Goal: Task Accomplishment & Management: Use online tool/utility

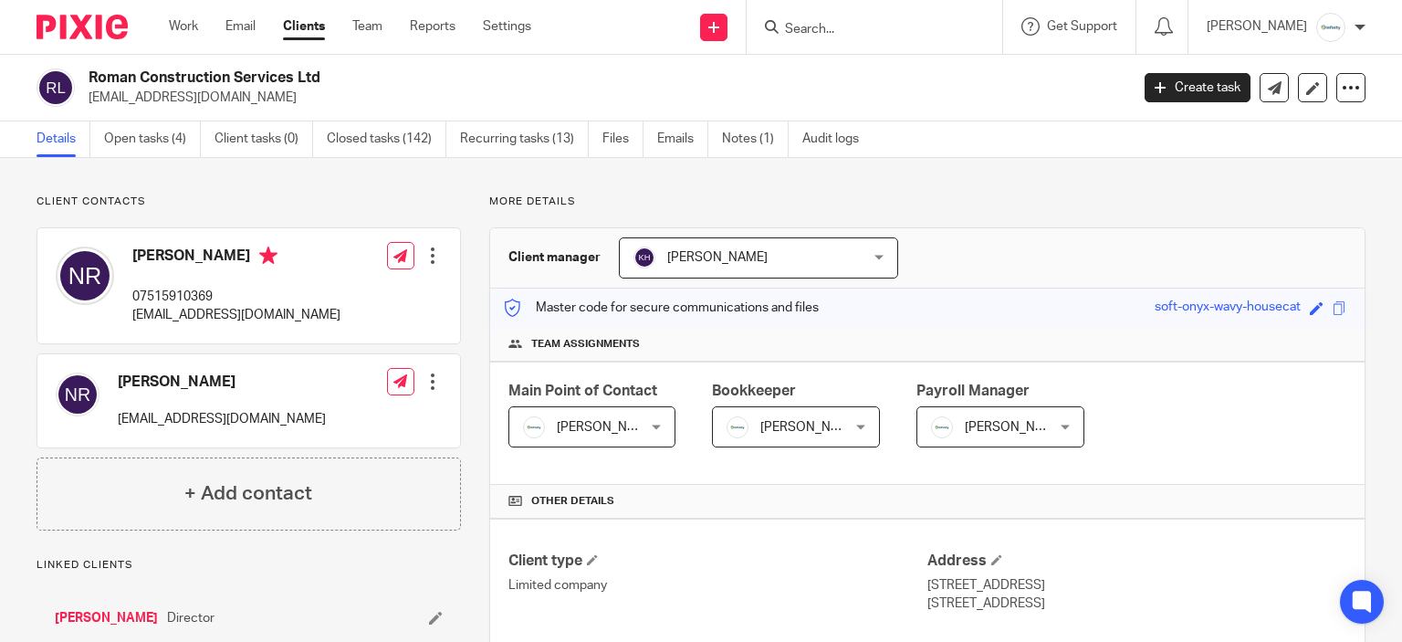
scroll to position [456, 0]
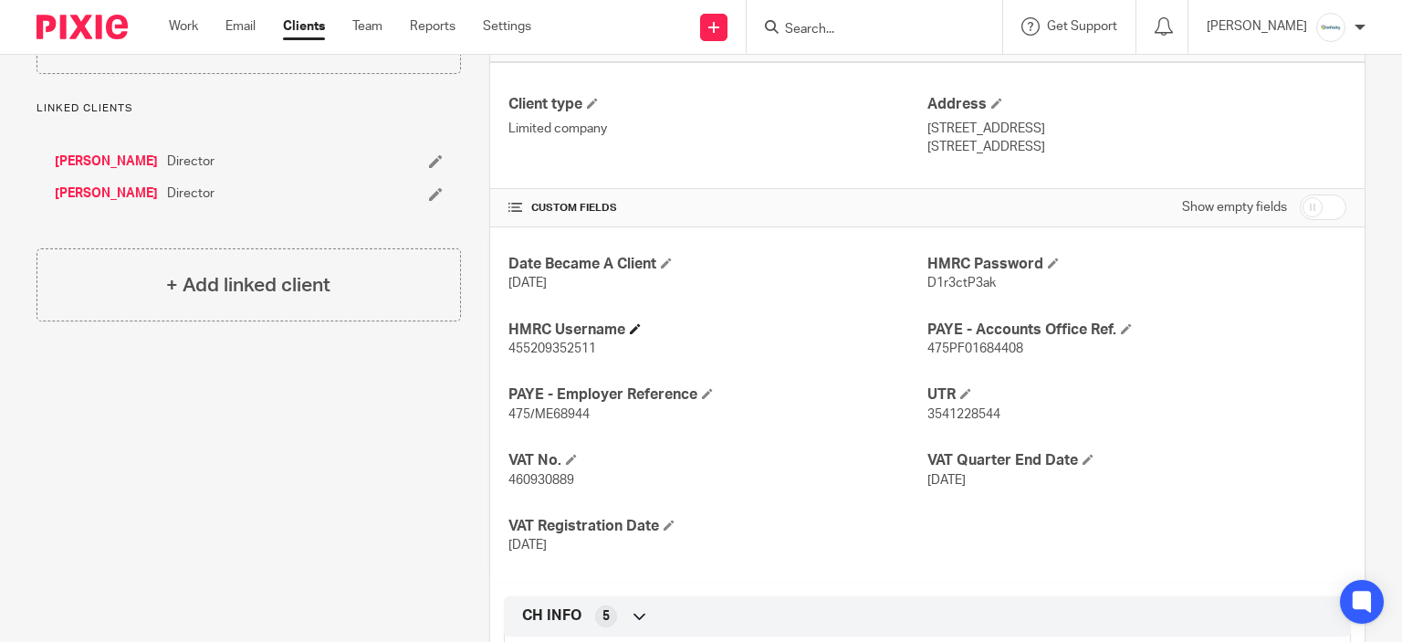
click at [548, 316] on div "Date Became A Client 20 Jul 2023 HMRC Password D1r3ctP3ak HMRC Username 4552093…" at bounding box center [927, 404] width 874 height 355
click at [542, 350] on span "455209352511" at bounding box center [552, 348] width 88 height 13
copy span "455209352511"
click at [928, 288] on p "D1r3ctP3ak" at bounding box center [1136, 283] width 419 height 18
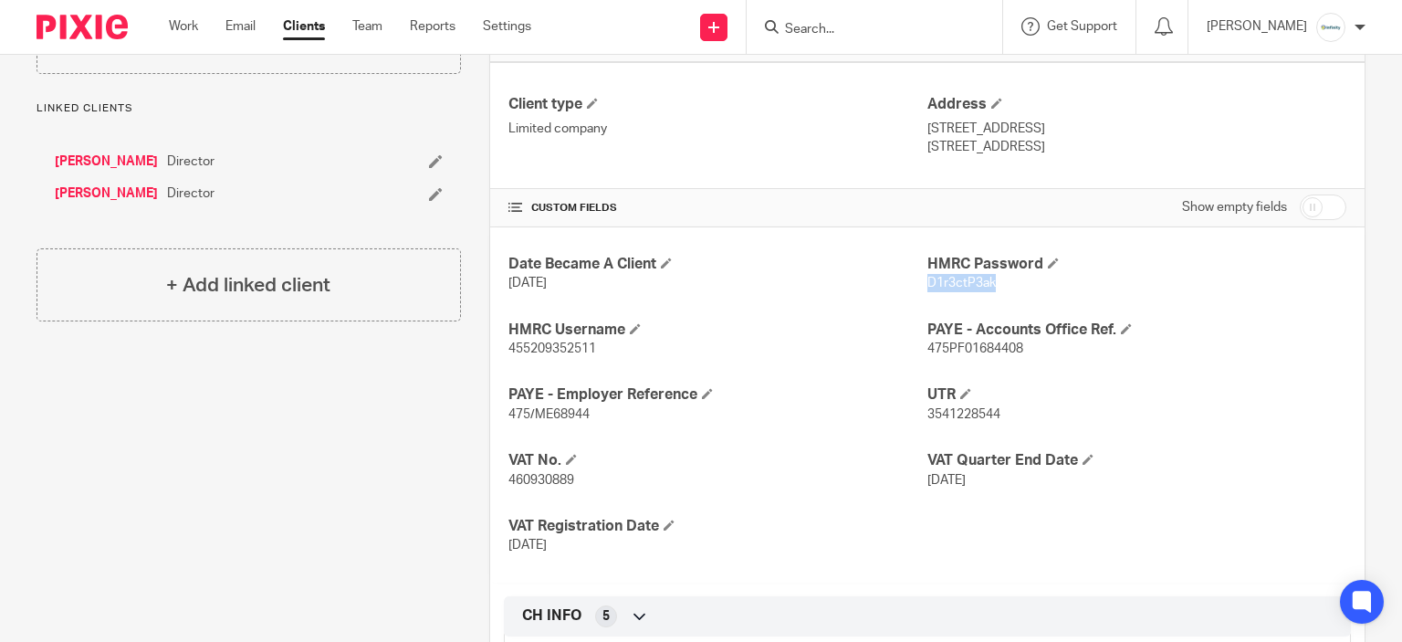
click at [928, 288] on p "D1r3ctP3ak" at bounding box center [1136, 283] width 419 height 18
copy span "D1r3ctP3ak"
click at [513, 364] on div "Date Became A Client 20 Jul 2023 HMRC Password D1r3ctP3ak HMRC Username 4552093…" at bounding box center [927, 404] width 874 height 355
click at [513, 368] on div "Date Became A Client 20 Jul 2023 HMRC Password D1r3ctP3ak HMRC Username 4552093…" at bounding box center [927, 404] width 874 height 355
copy span "455209352511"
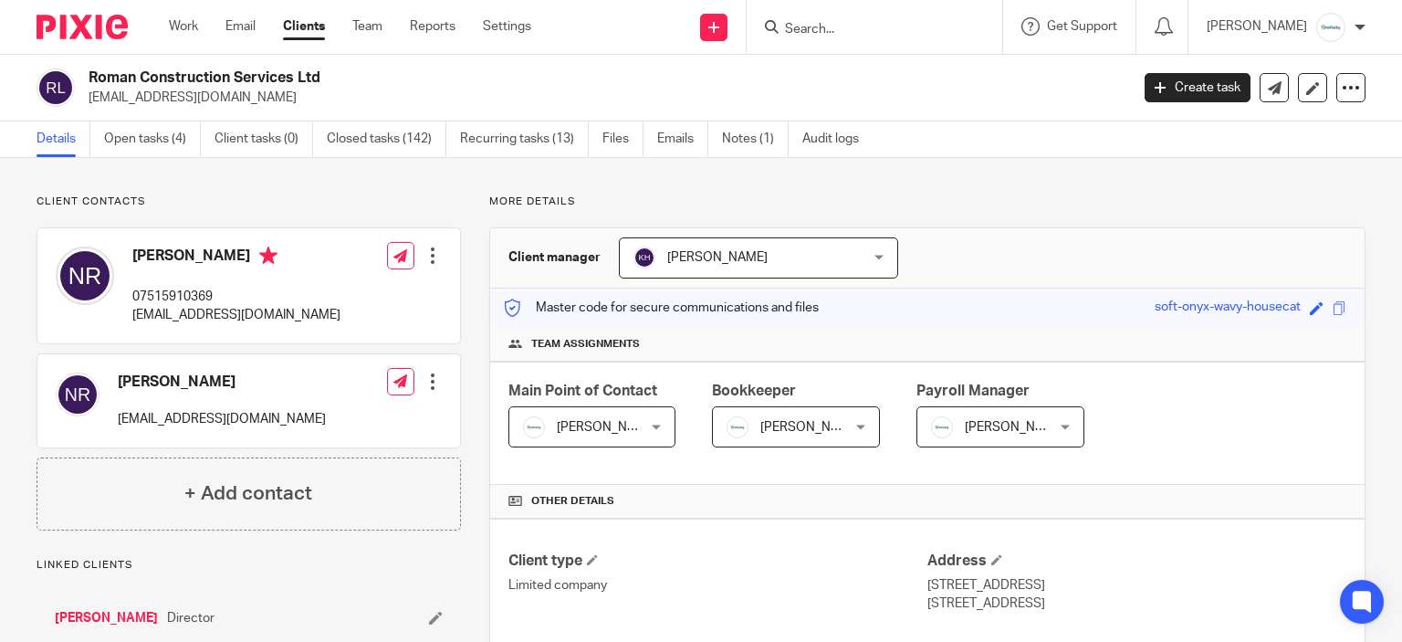
scroll to position [548, 0]
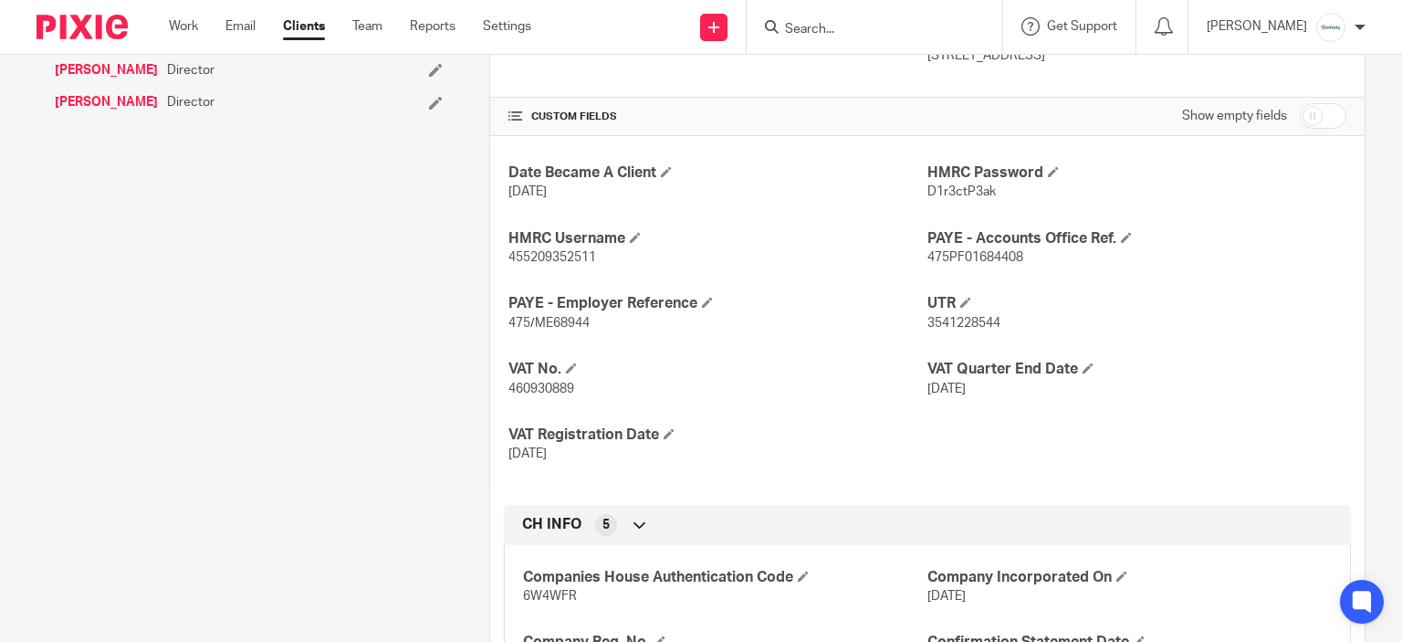
click at [946, 187] on span "D1r3ctP3ak" at bounding box center [961, 191] width 68 height 13
copy span "D1r3ctP3ak"
drag, startPoint x: 562, startPoint y: 246, endPoint x: 561, endPoint y: 256, distance: 10.1
click at [562, 253] on div "HMRC Username 455209352511" at bounding box center [717, 248] width 419 height 38
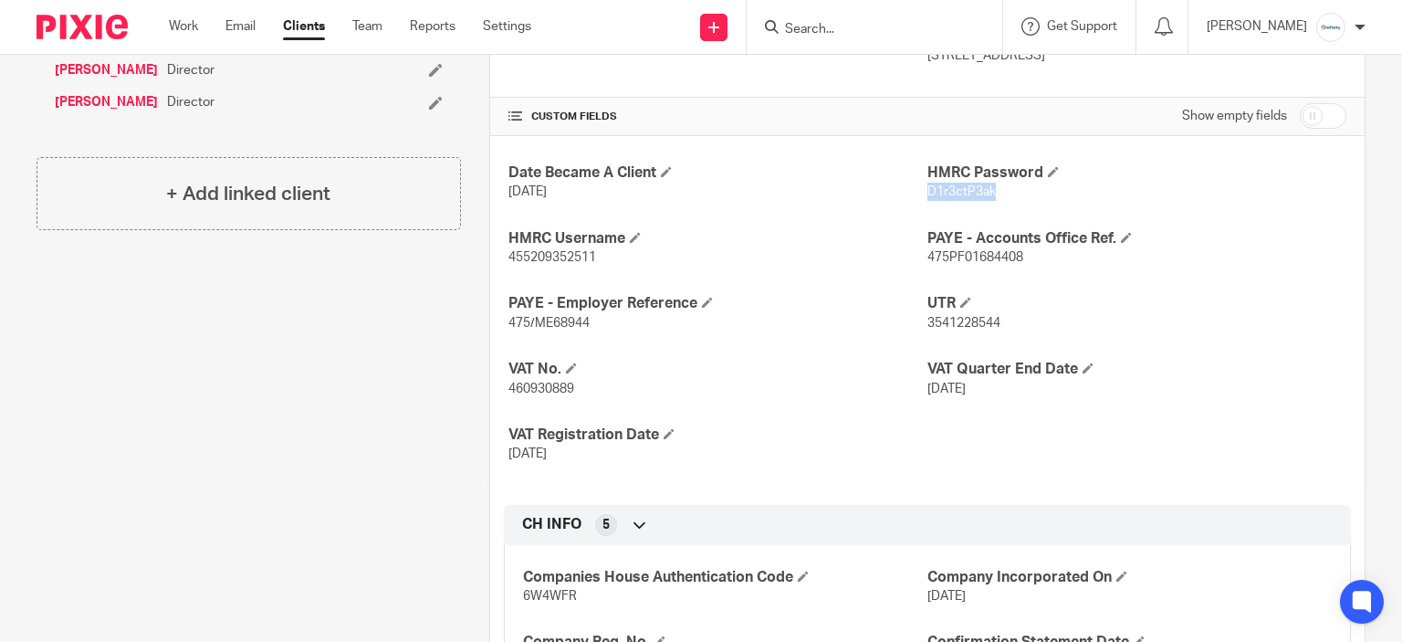
click at [564, 262] on p "455209352511" at bounding box center [717, 257] width 419 height 18
click at [564, 262] on span "455209352511" at bounding box center [552, 257] width 88 height 13
copy p "455209352511"
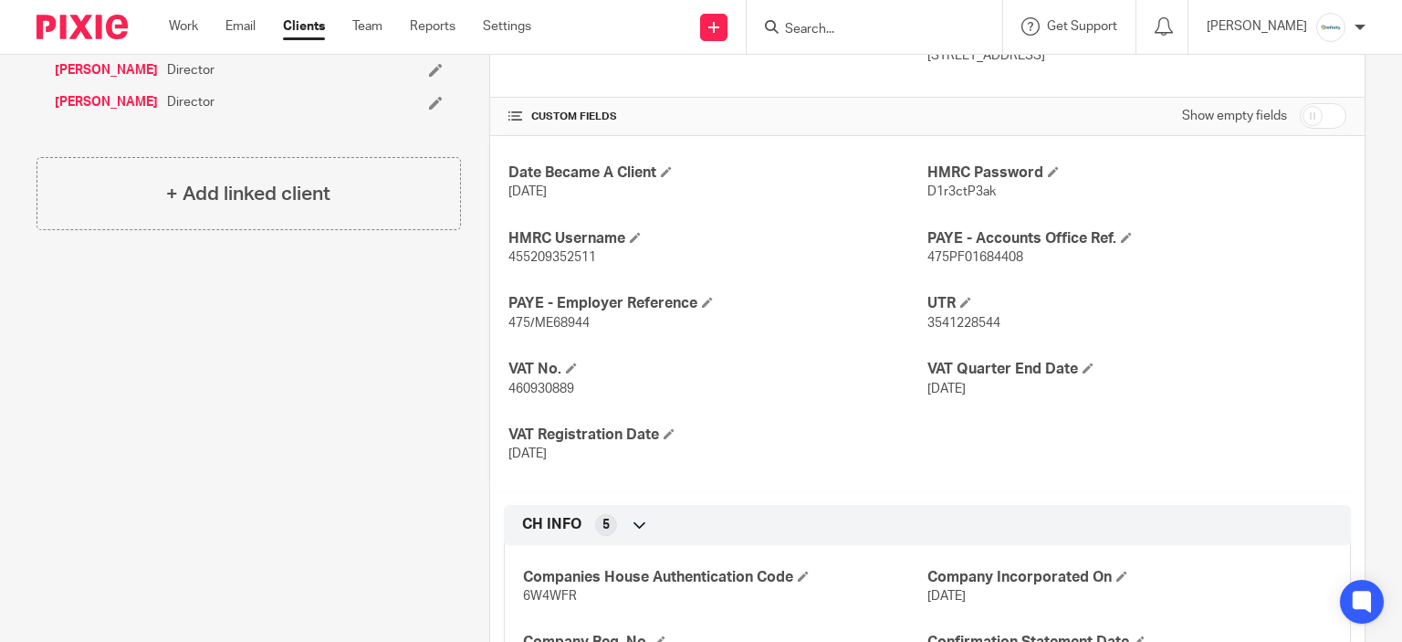
click at [800, 119] on h4 "CUSTOM FIELDS" at bounding box center [717, 117] width 419 height 15
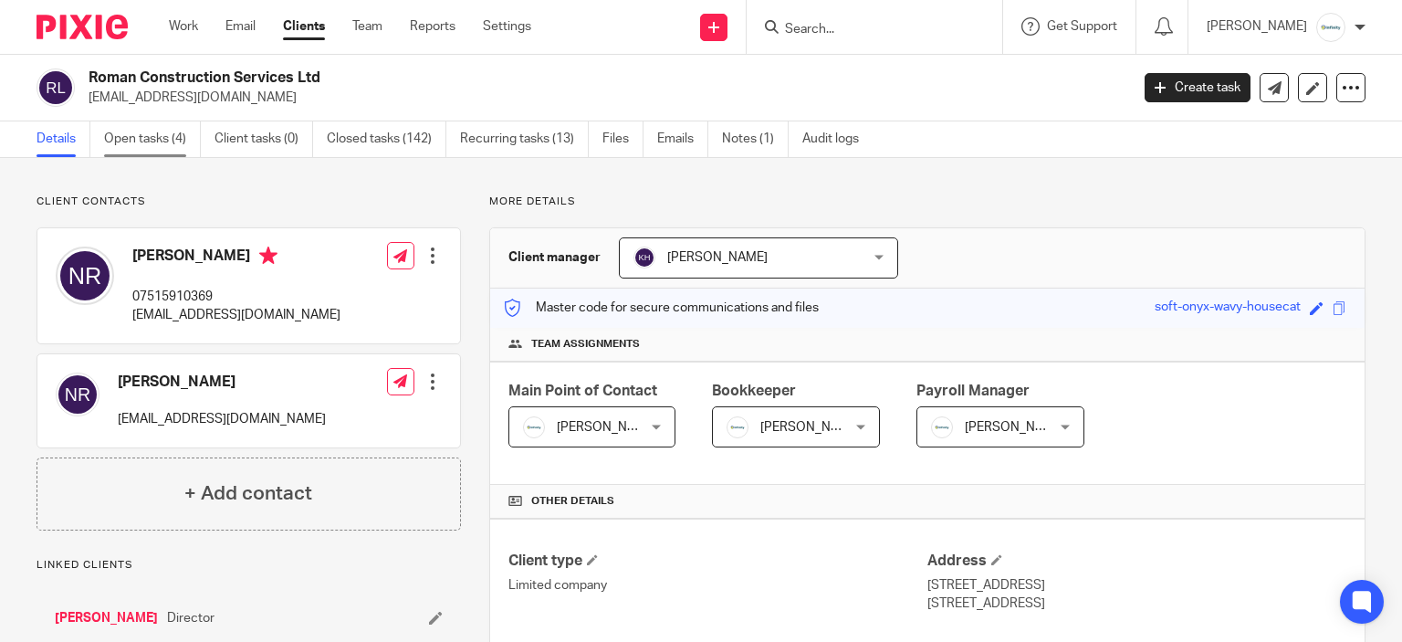
click at [159, 147] on link "Open tasks (4)" at bounding box center [152, 139] width 97 height 36
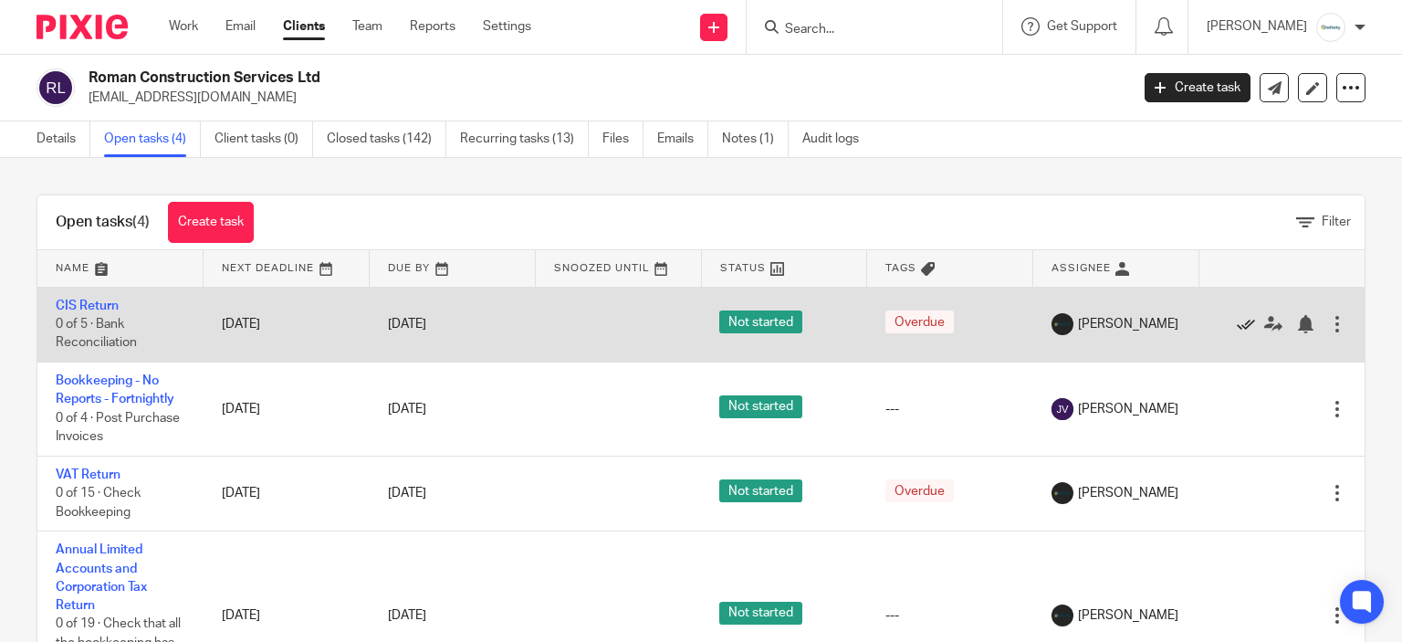
click at [1237, 323] on icon at bounding box center [1246, 324] width 18 height 18
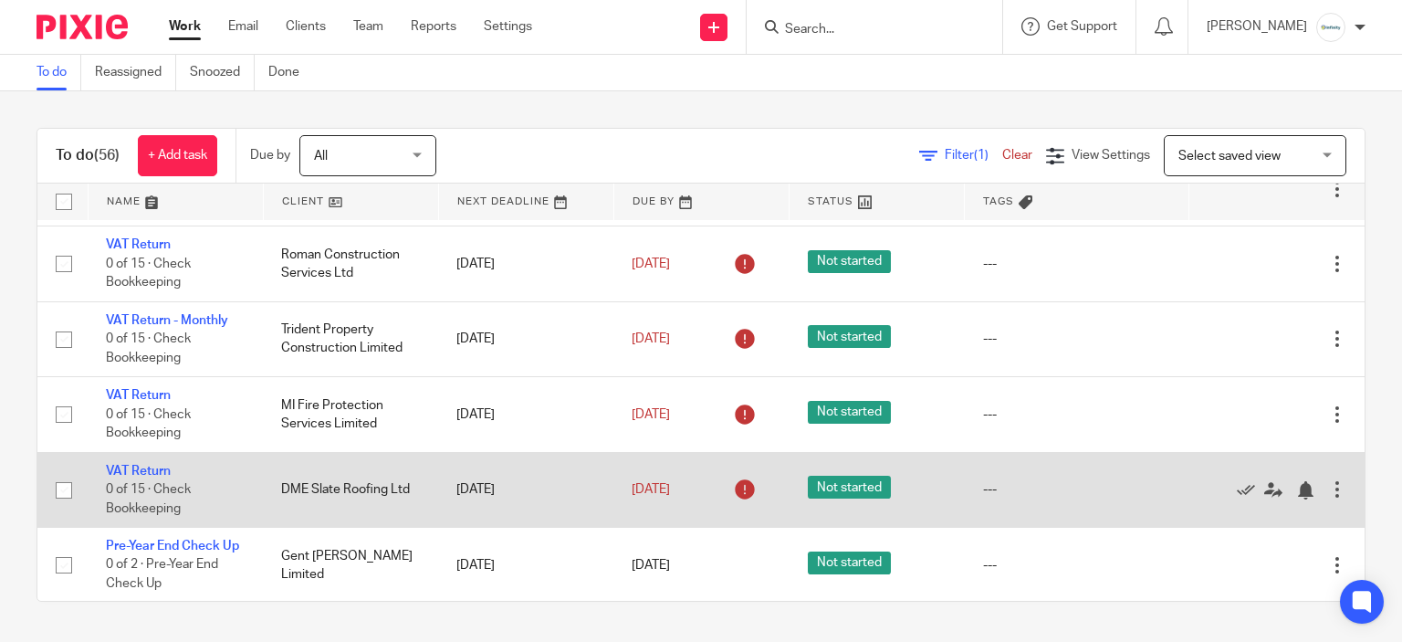
scroll to position [548, 0]
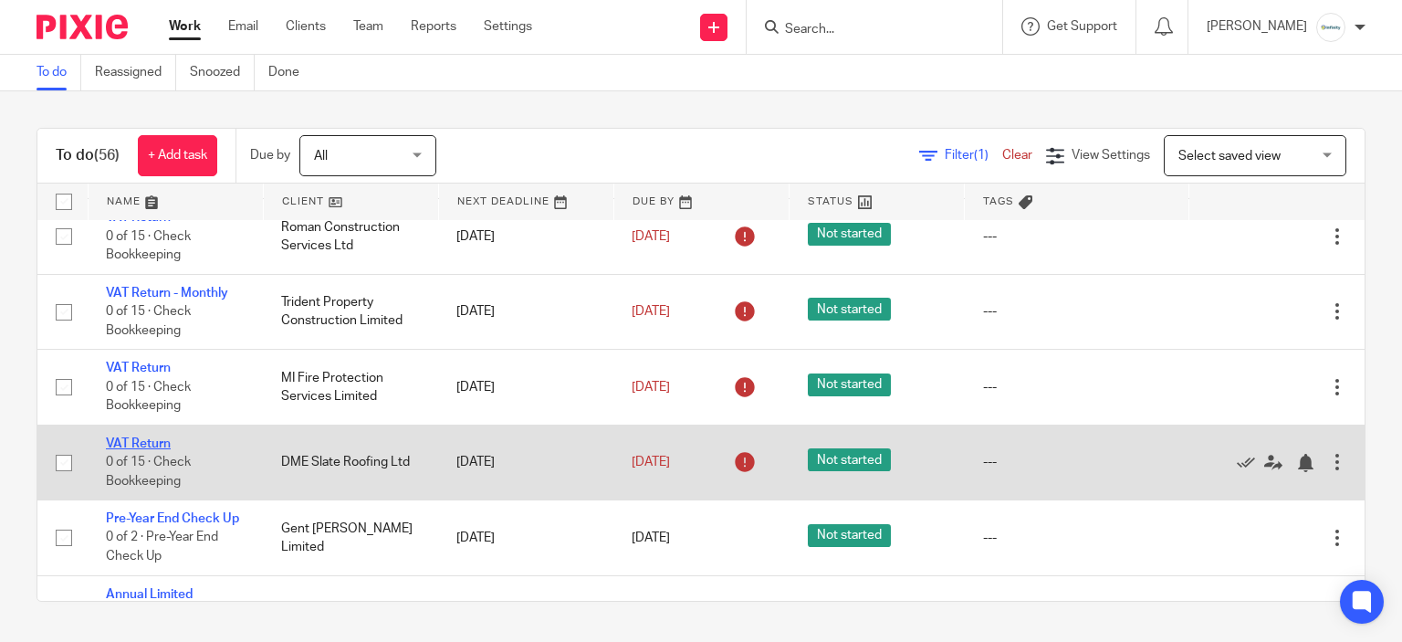
drag, startPoint x: 145, startPoint y: 440, endPoint x: 139, endPoint y: 449, distance: 11.1
